Goal: Navigation & Orientation: Find specific page/section

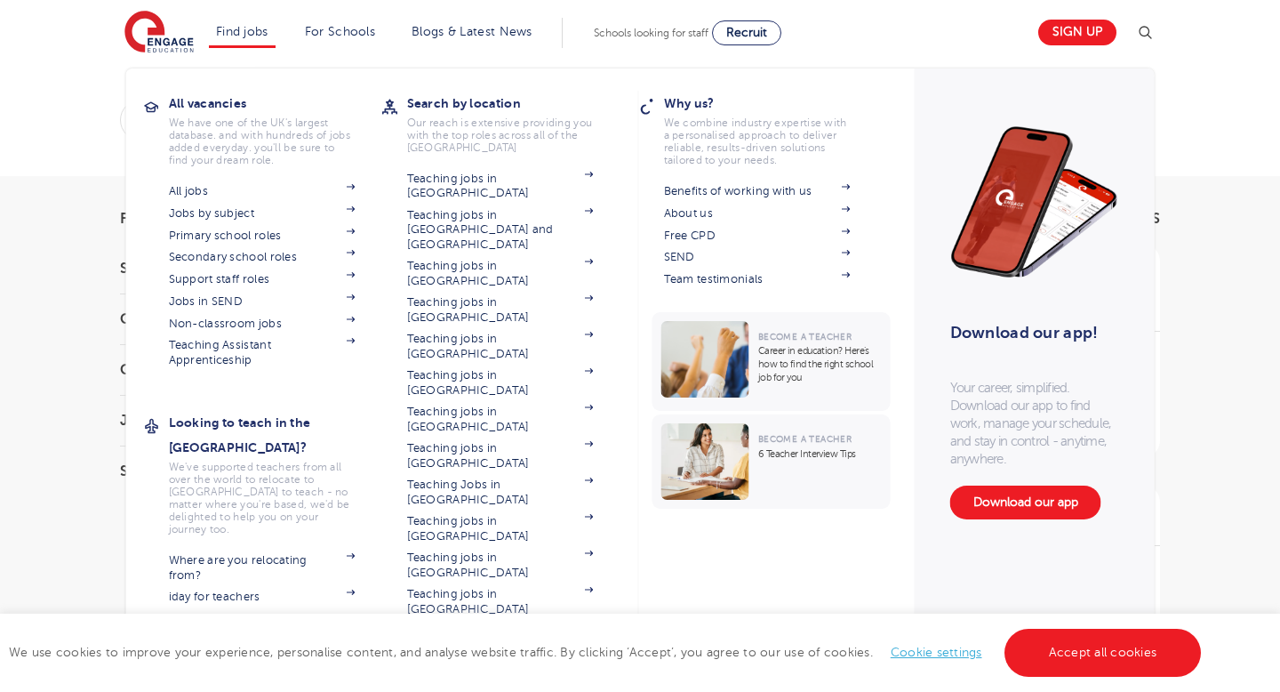
click at [469, 660] on link "View all locations" at bounding box center [500, 667] width 187 height 14
